Goal: Information Seeking & Learning: Learn about a topic

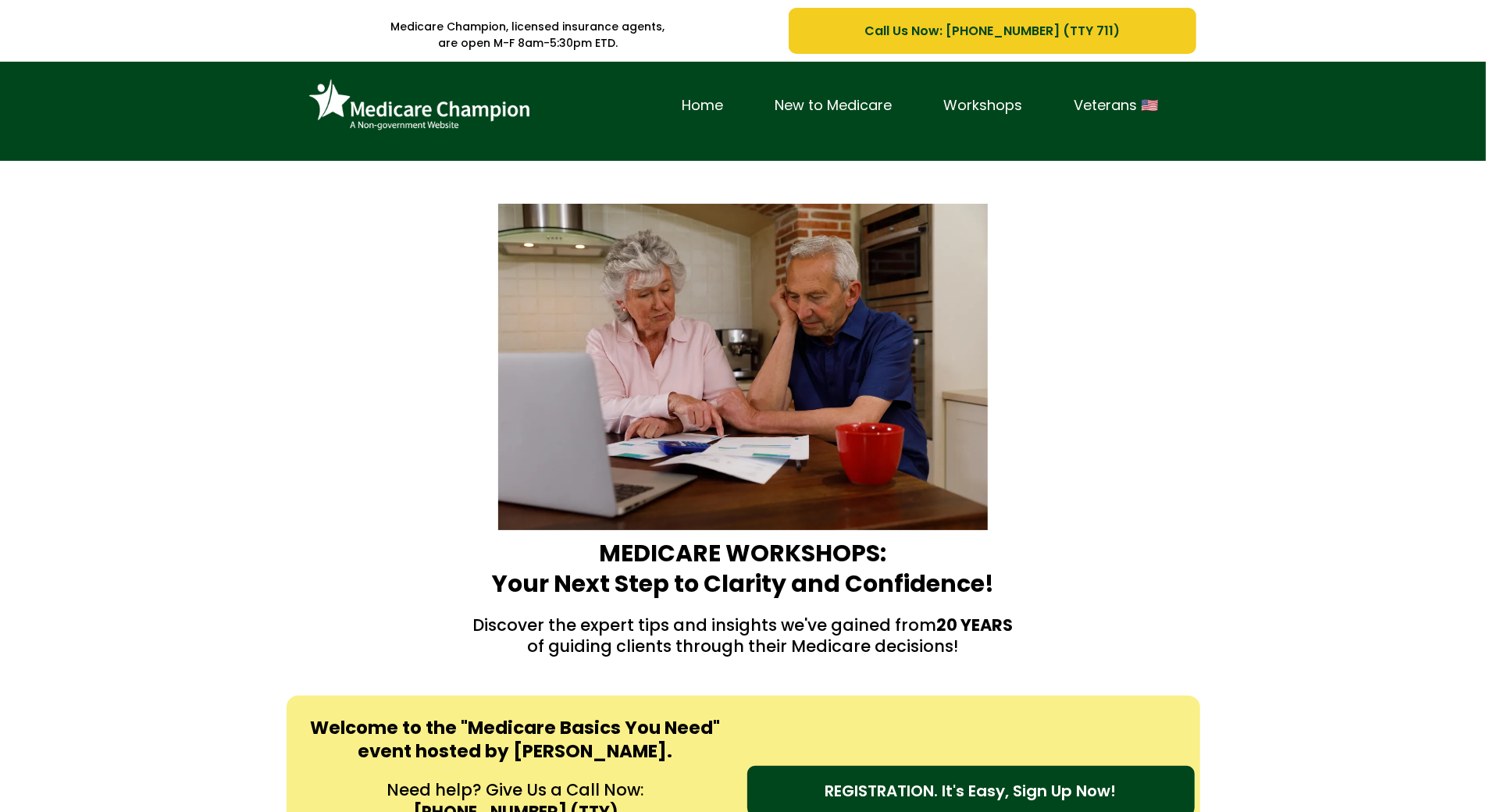
click at [116, 130] on div "Home New to Medicare Workshops Veterans 🇺🇸" at bounding box center [743, 111] width 1486 height 99
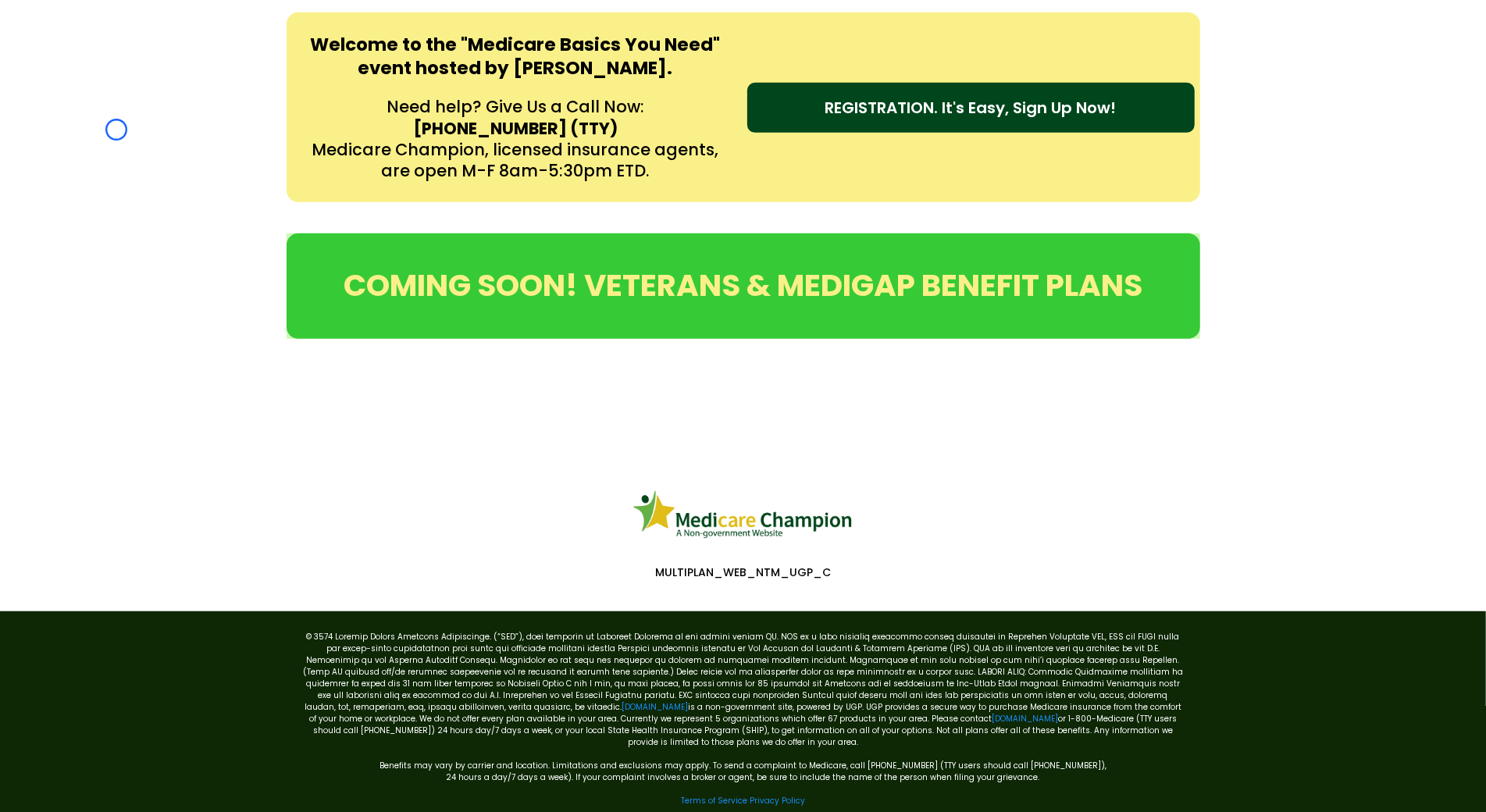
scroll to position [707, 0]
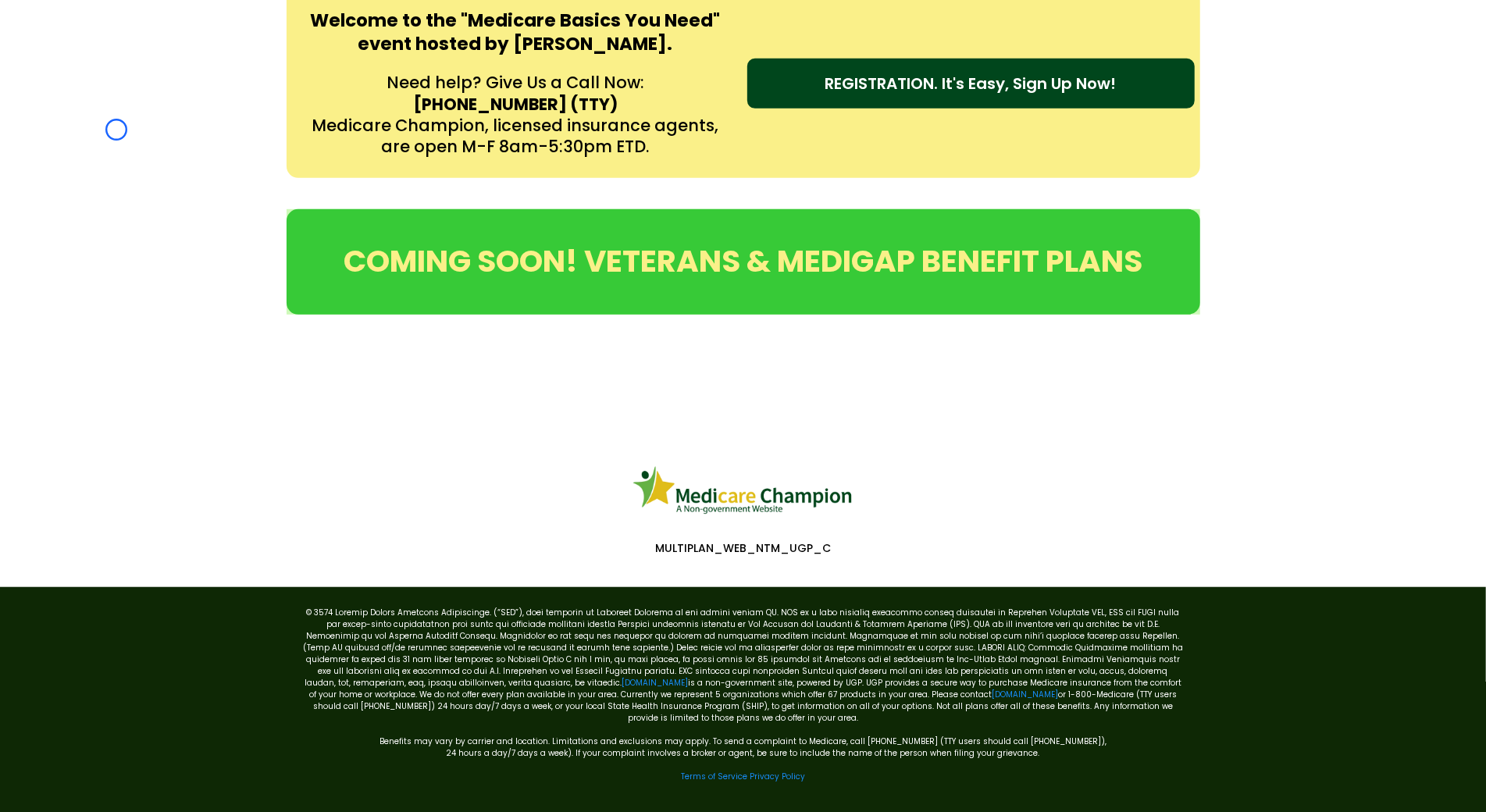
click at [116, 130] on div "Welcome to the "Medicare Basics You Need" event hosted by [PERSON_NAME]. Need h…" at bounding box center [743, 82] width 1486 height 221
click at [147, 149] on div "Welcome to the "Medicare Basics You Need" event hosted by [PERSON_NAME]. Need h…" at bounding box center [743, 82] width 1486 height 221
click at [106, 145] on div "Welcome to the "Medicare Basics You Need" event hosted by Amy Rieg. Need help? …" at bounding box center [743, 82] width 1486 height 221
click at [106, 145] on div "Welcome to the "Medicare Basics You Need" event hosted by [PERSON_NAME]. Need h…" at bounding box center [743, 82] width 1486 height 221
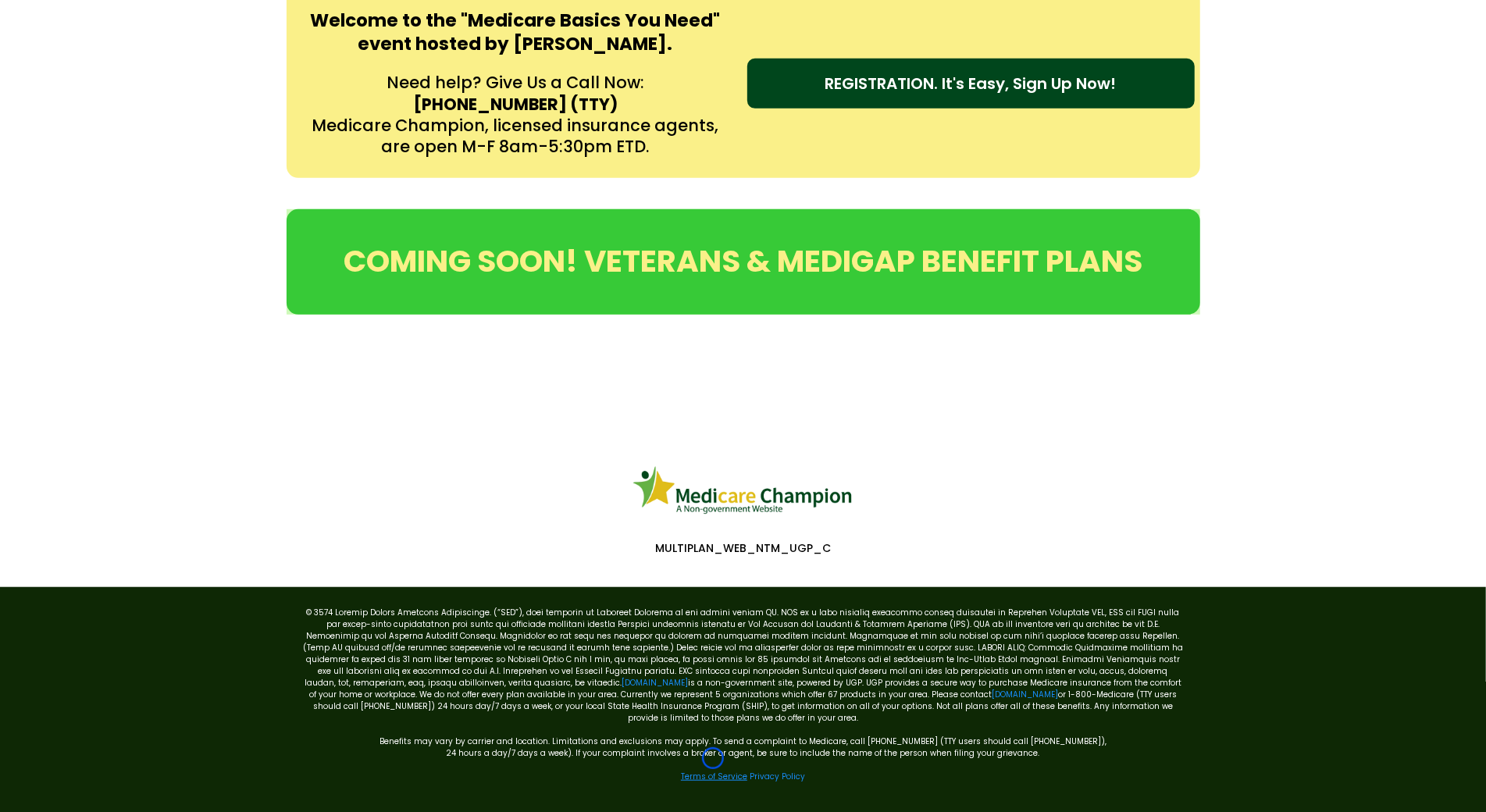
click at [713, 770] on link "Terms of Service" at bounding box center [713, 776] width 66 height 12
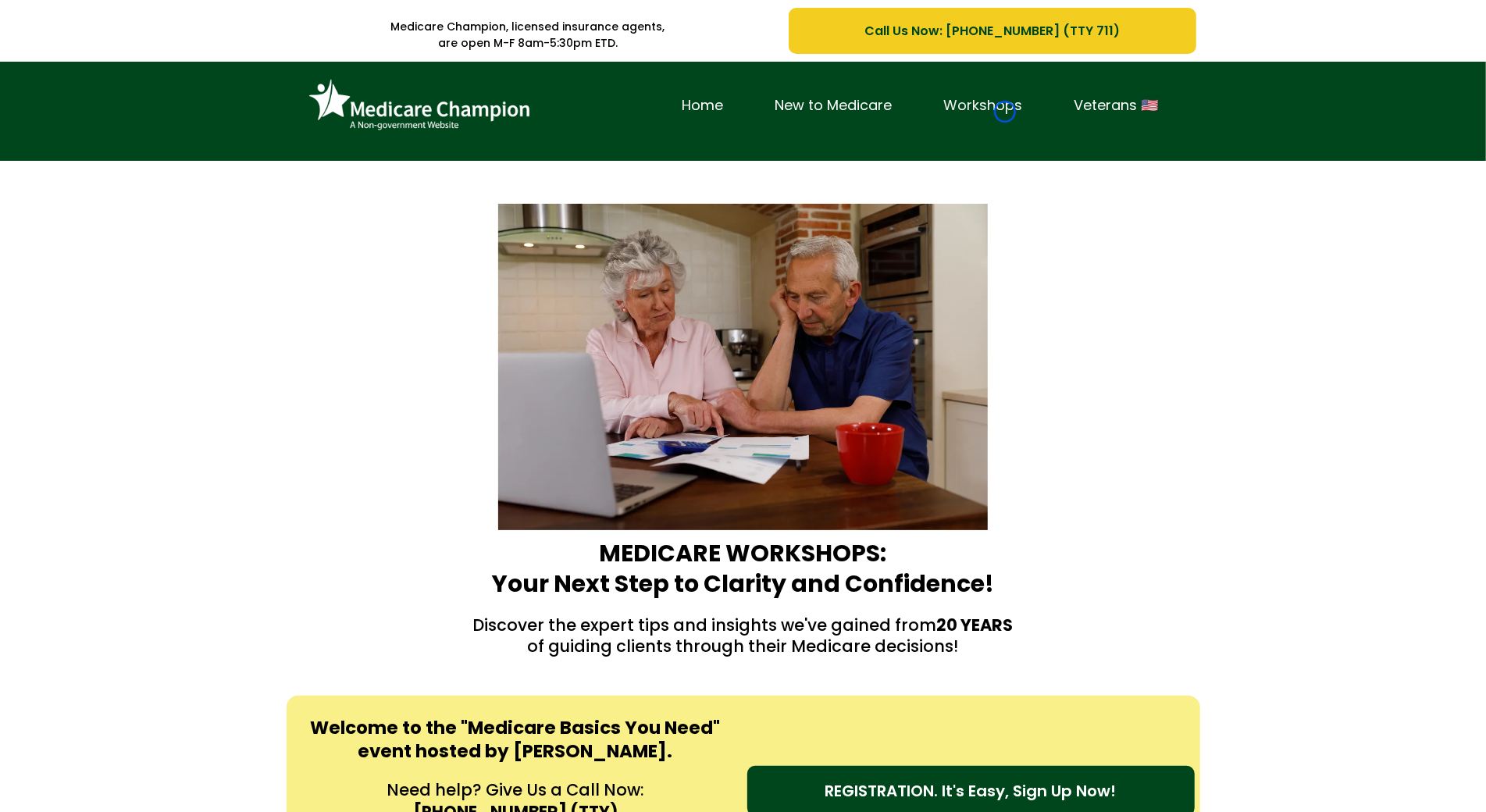
click at [1006, 112] on link "Workshops" at bounding box center [984, 106] width 131 height 24
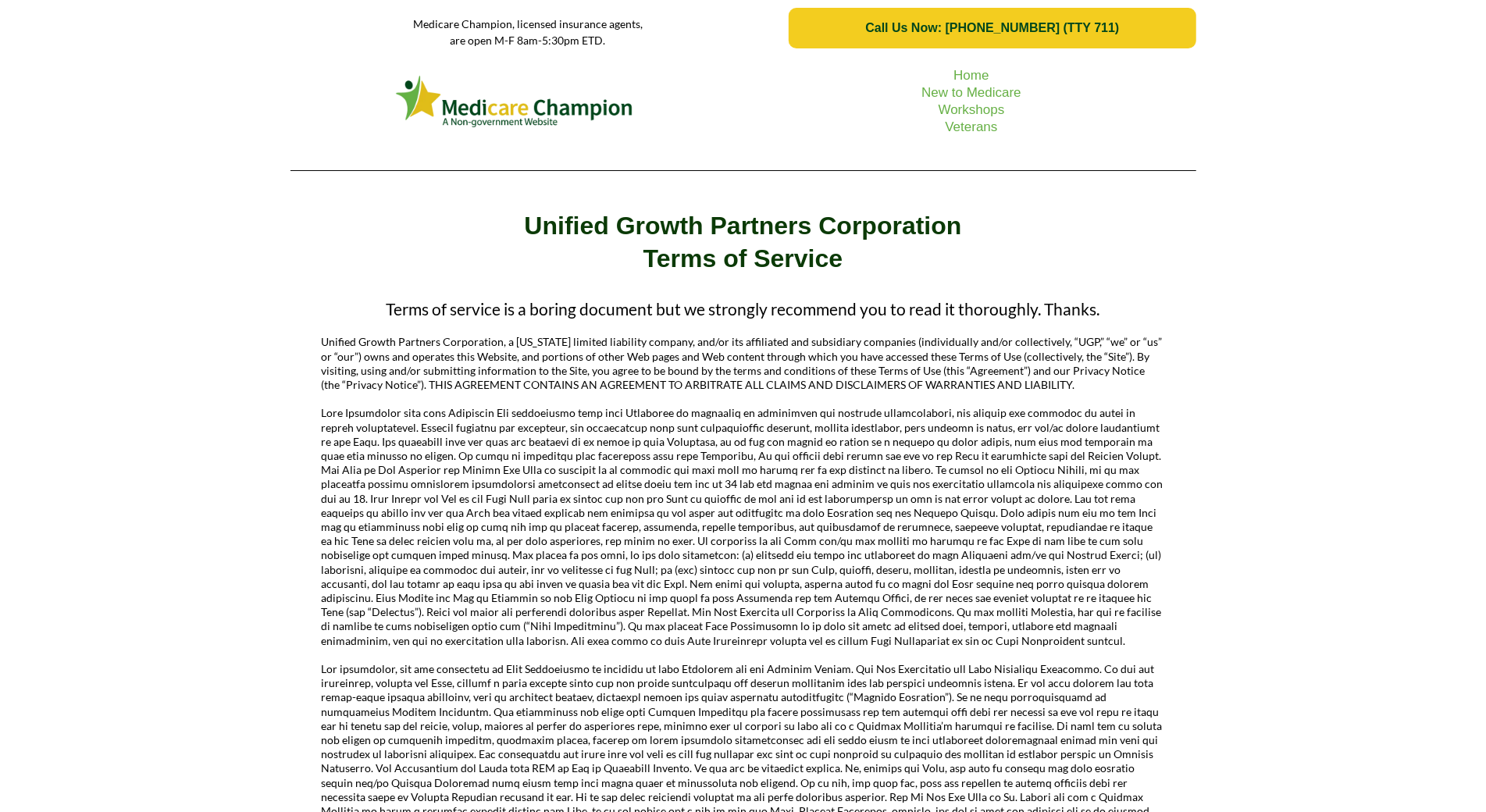
click at [90, 138] on div "Home New to Medicare Workshops Veterans" at bounding box center [743, 120] width 1486 height 127
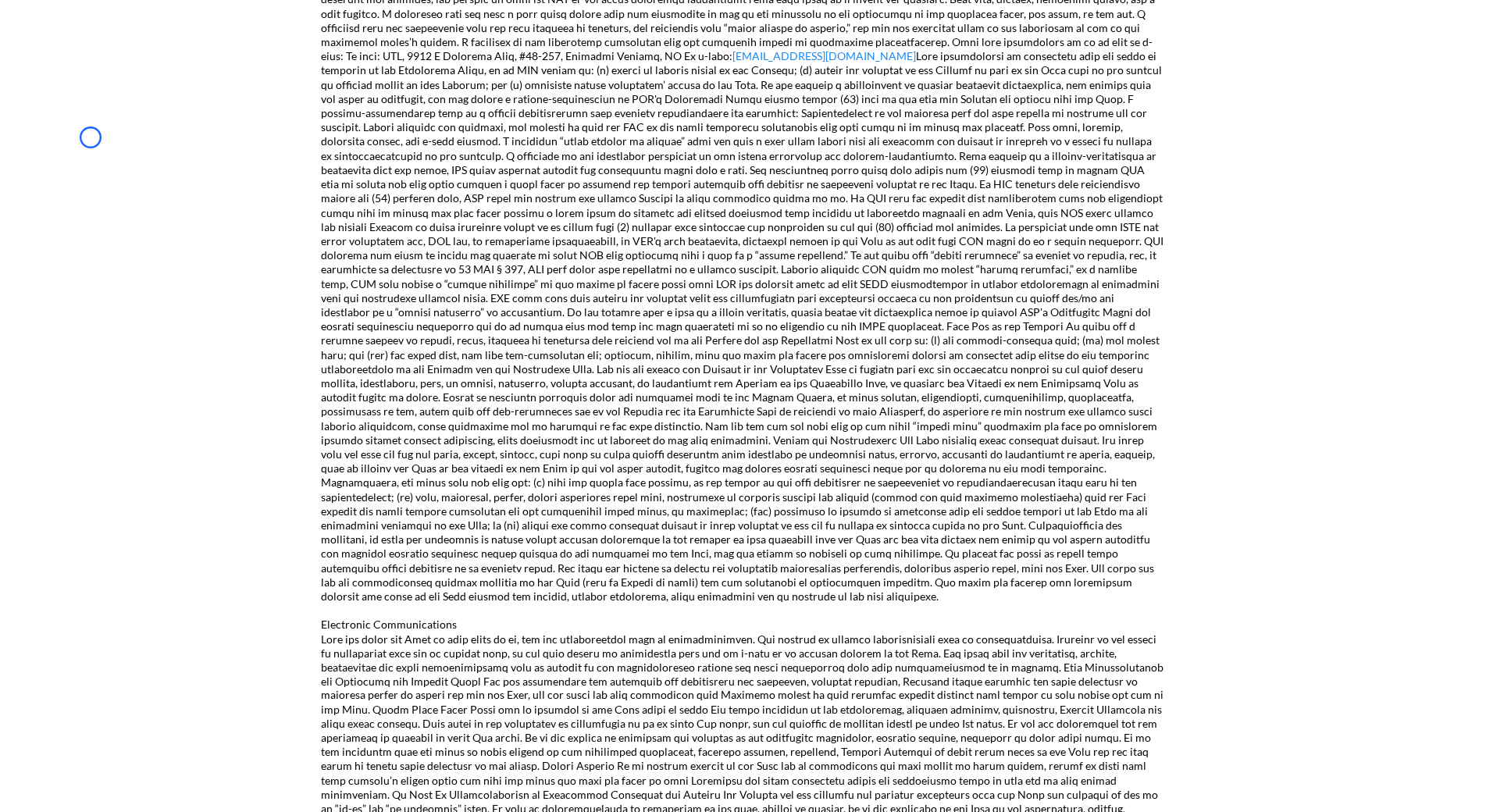
scroll to position [1672, 0]
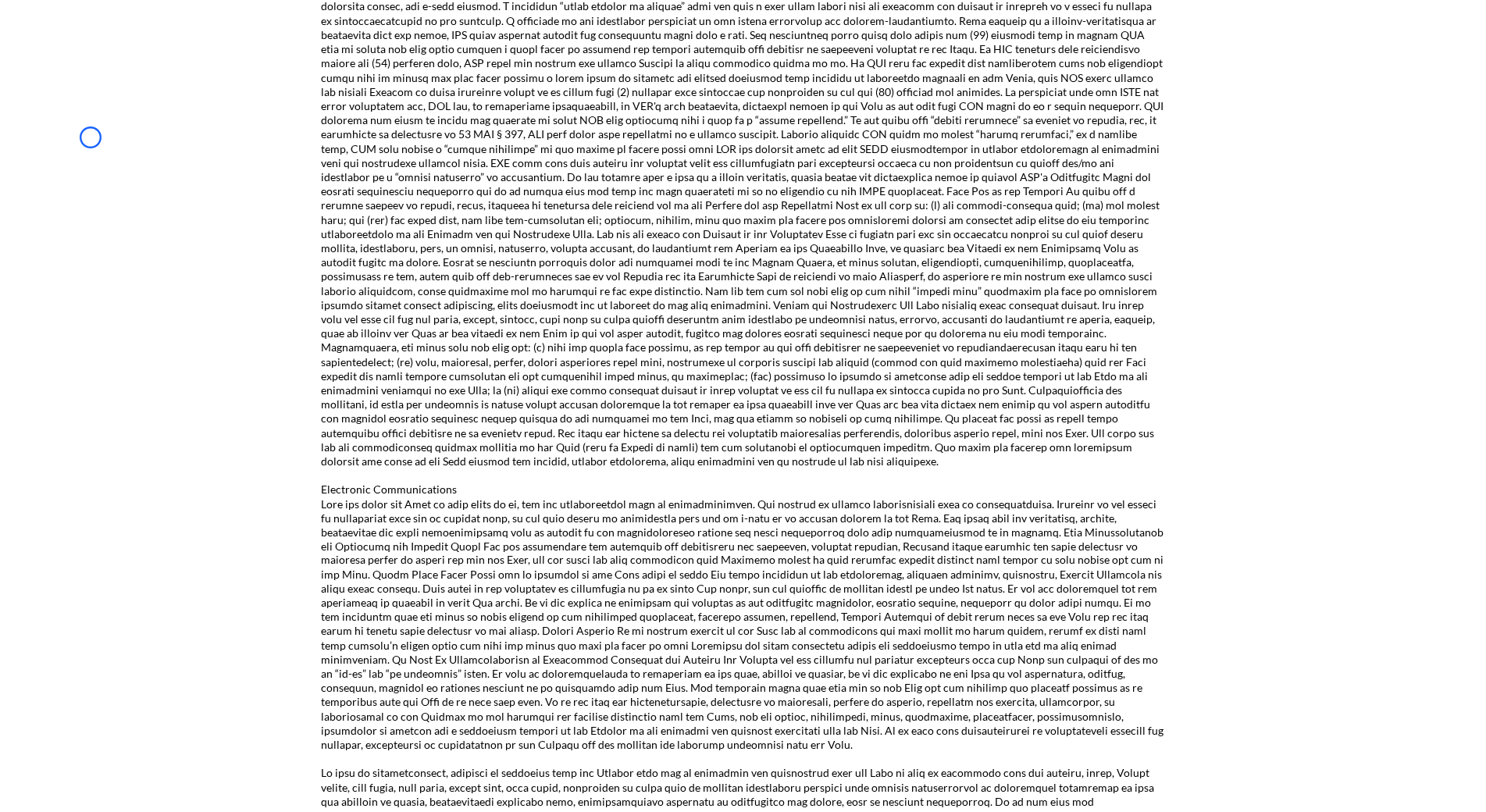
click at [90, 138] on div "Terms of service is a boring document but we strongly recommend you to read it …" at bounding box center [743, 192] width 1486 height 3148
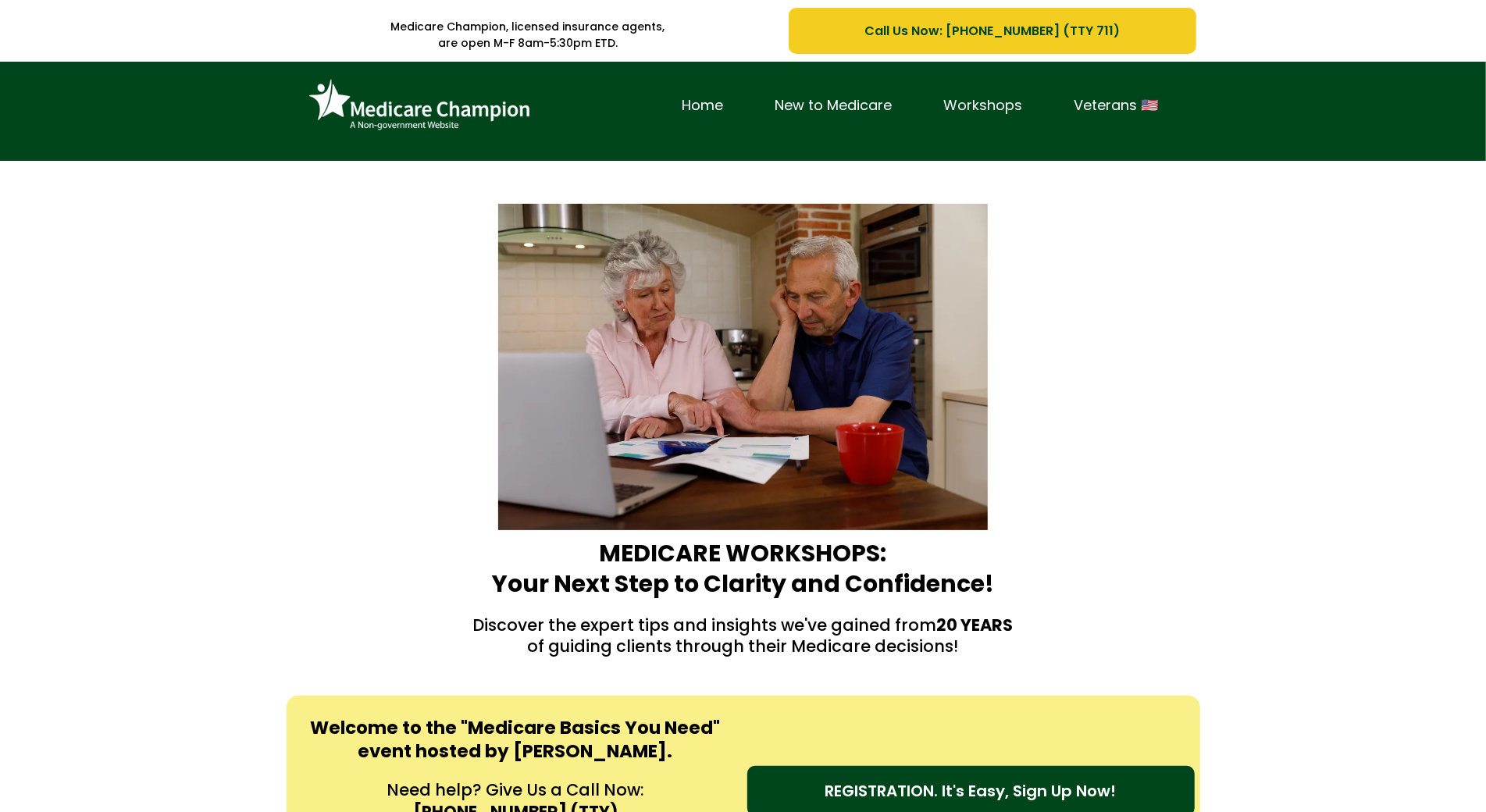
click at [1006, 112] on link "Workshops" at bounding box center [984, 106] width 131 height 24
click at [86, 90] on div "Home New to Medicare Workshops Veterans 🇺🇸" at bounding box center [743, 111] width 1486 height 99
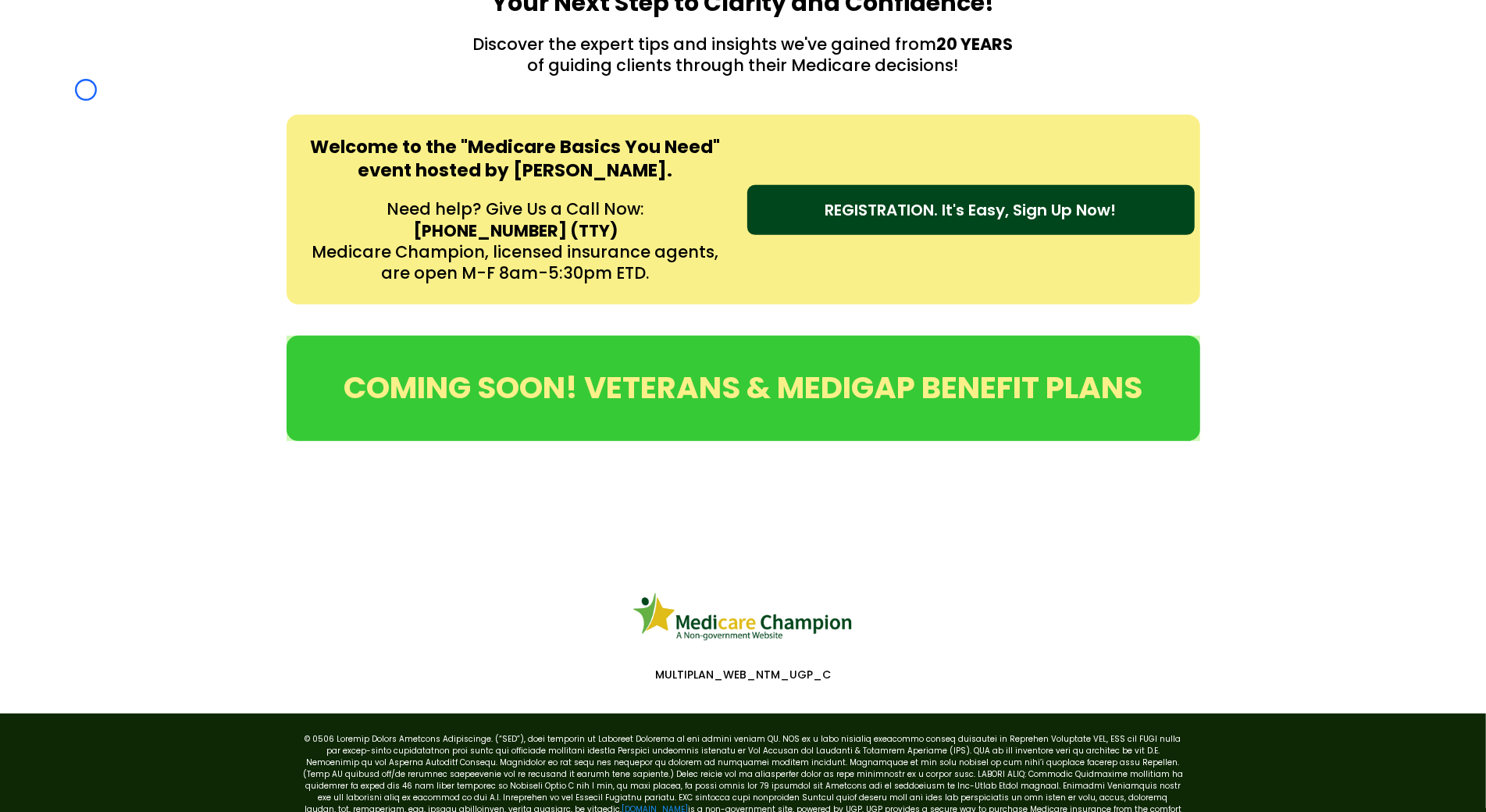
scroll to position [605, 0]
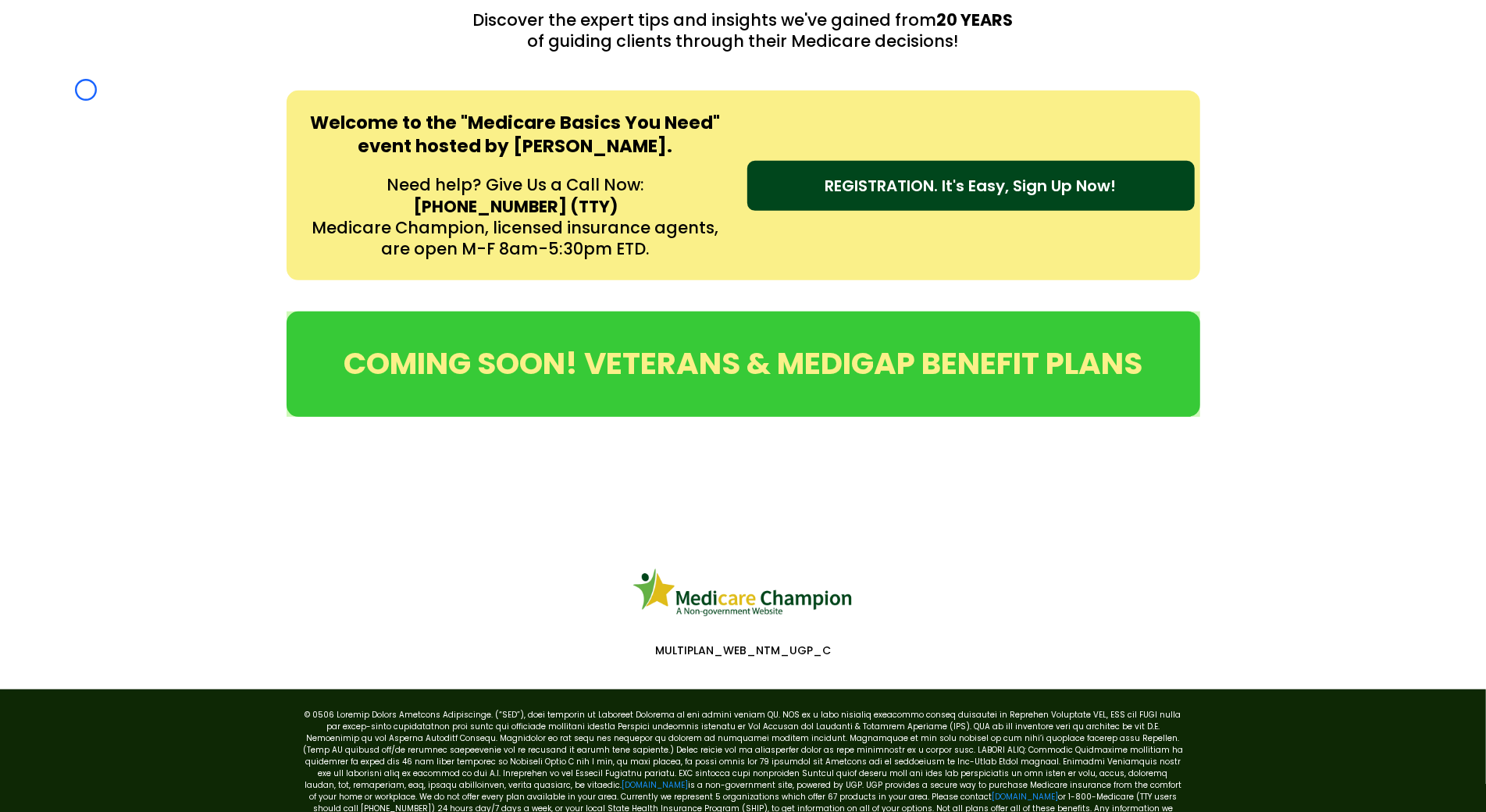
click at [86, 90] on div "Welcome to the "Medicare Basics You Need" event hosted by [PERSON_NAME]. Need h…" at bounding box center [743, 185] width 1486 height 221
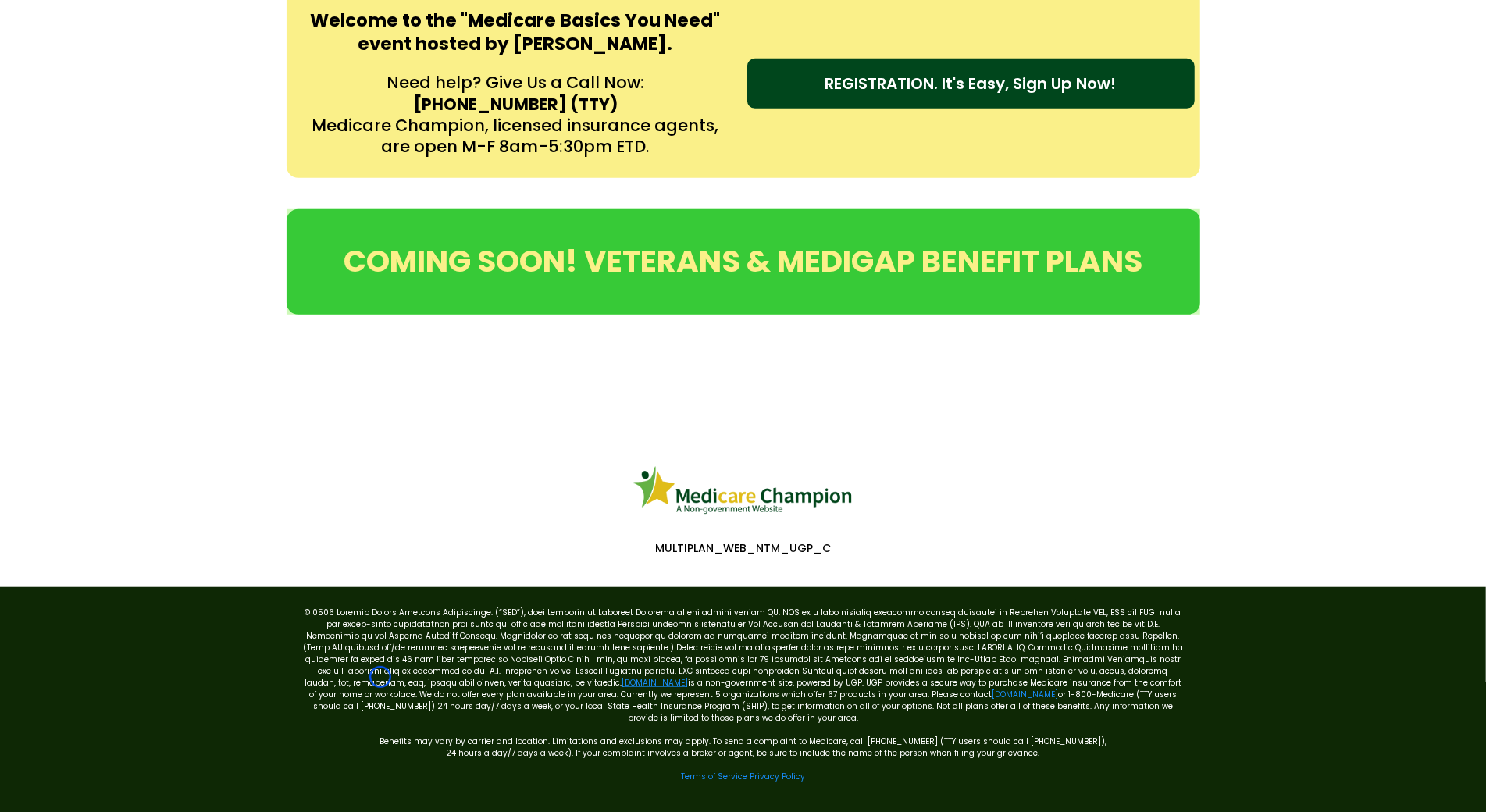
click at [622, 677] on link "[DOMAIN_NAME]" at bounding box center [655, 683] width 66 height 12
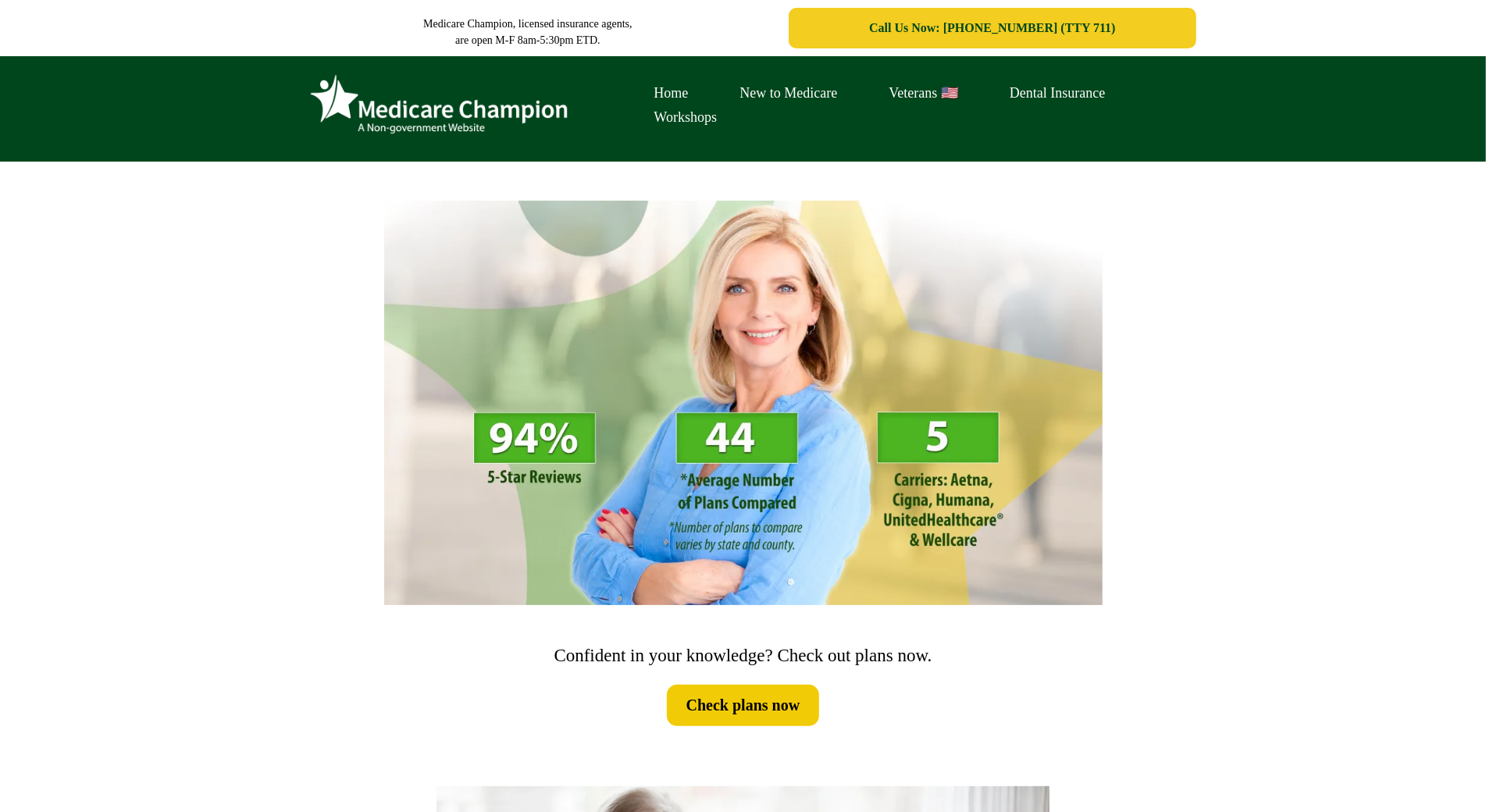
click at [128, 105] on div "Home New to Medicare Veterans 🇺🇸 Dental Insurance Workshops" at bounding box center [743, 109] width 1486 height 105
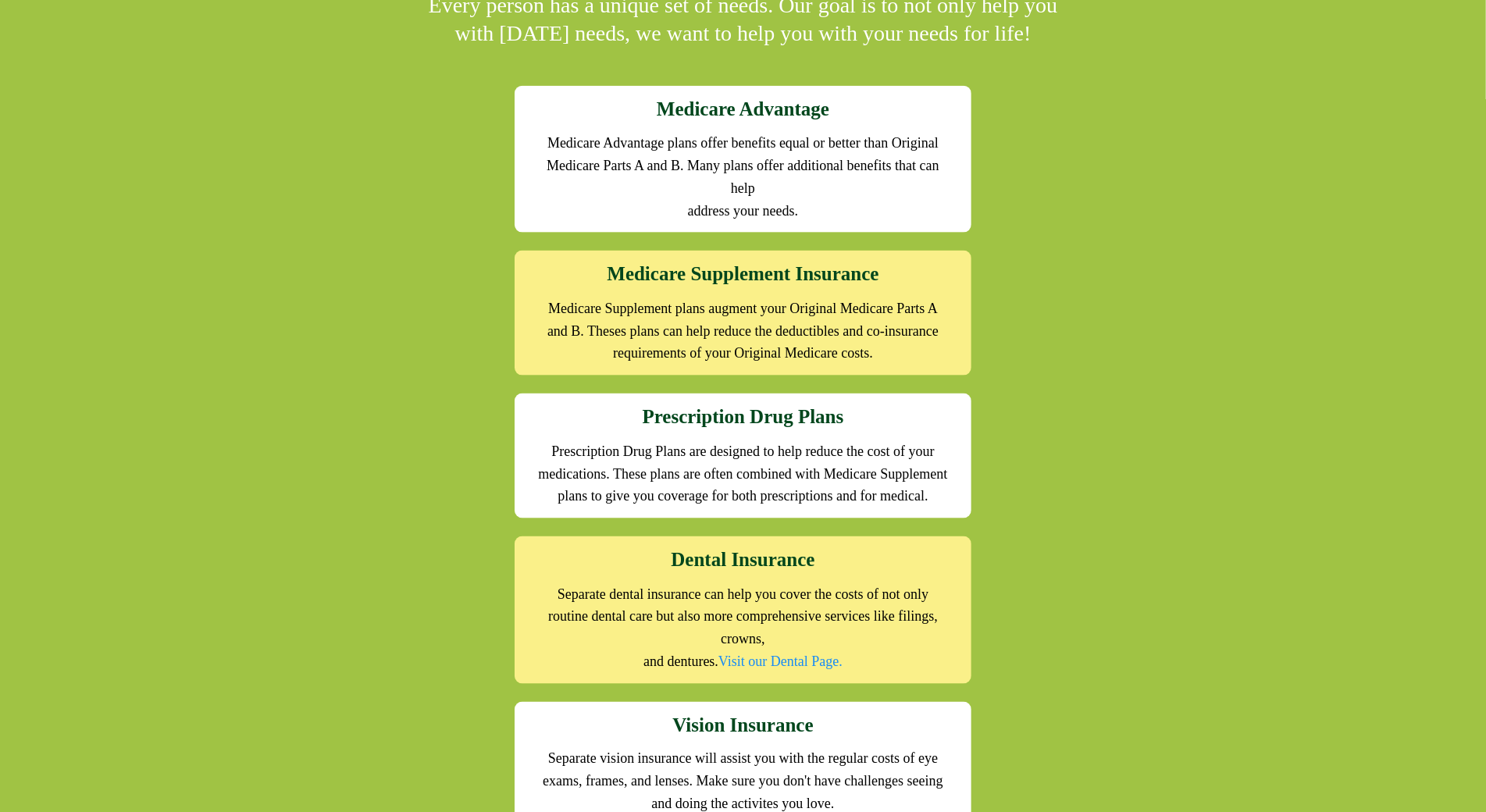
scroll to position [1544, 0]
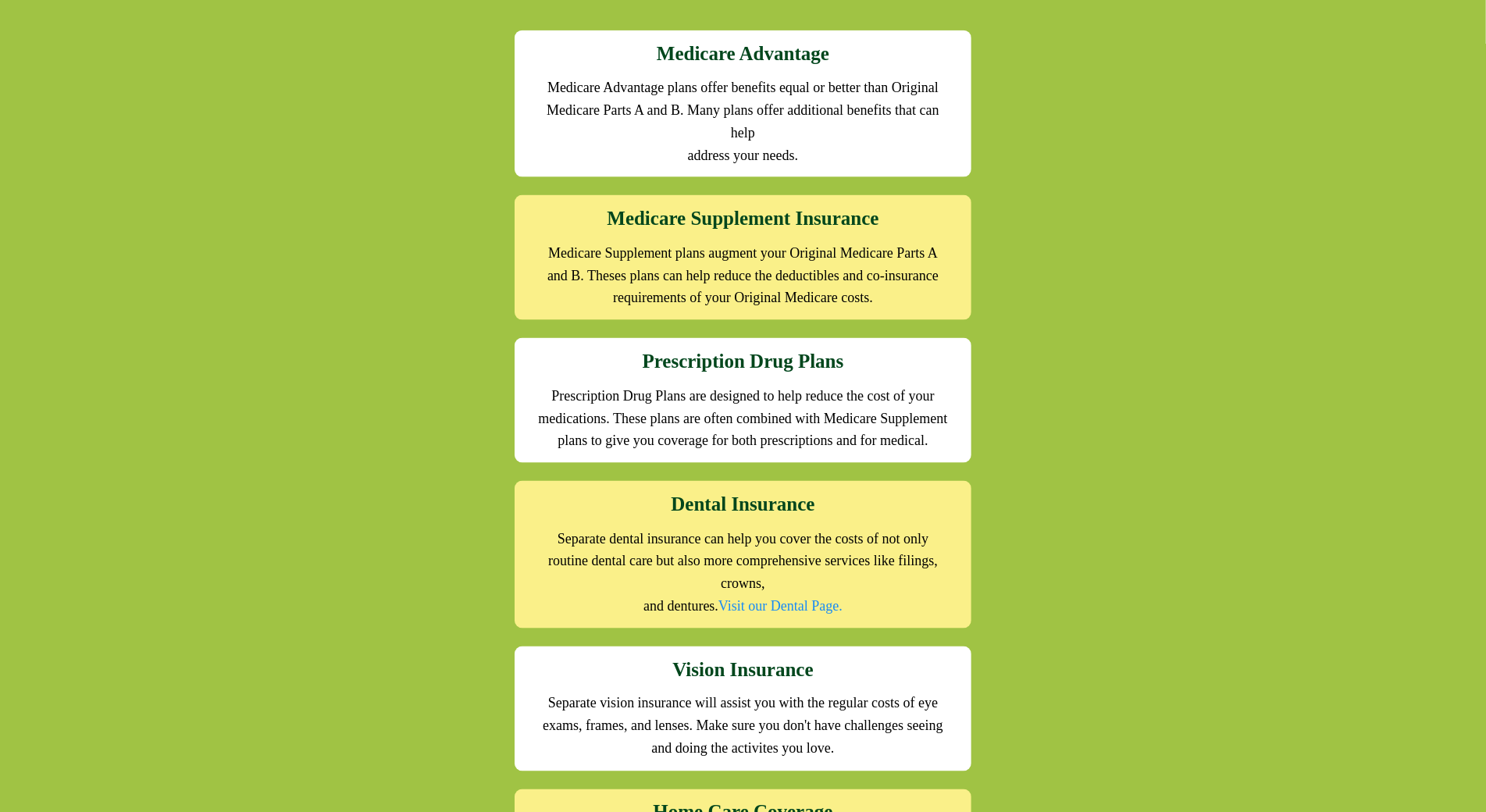
click at [128, 105] on div "We offer the full suite of options for Medicare recipients Every person has a u…" at bounding box center [743, 398] width 1486 height 1094
